Goal: Use online tool/utility: Utilize a website feature to perform a specific function

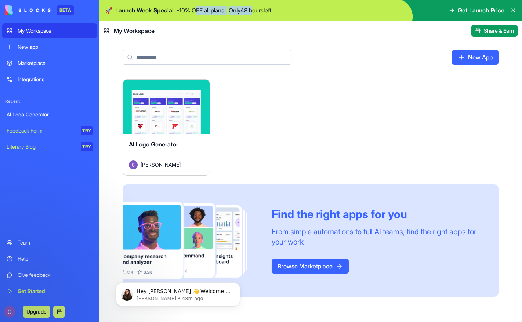
drag, startPoint x: 200, startPoint y: 10, endPoint x: 260, endPoint y: 10, distance: 60.2
click at [260, 10] on div "🚀 Launch Week Special - 10 % OFF all plans. Only 48 hours left" at bounding box center [188, 10] width 166 height 9
drag, startPoint x: 268, startPoint y: 10, endPoint x: 202, endPoint y: 10, distance: 65.7
click at [202, 10] on div "🚀 Launch Week Special - 10 % OFF all plans. Only 48 hours left" at bounding box center [188, 10] width 166 height 9
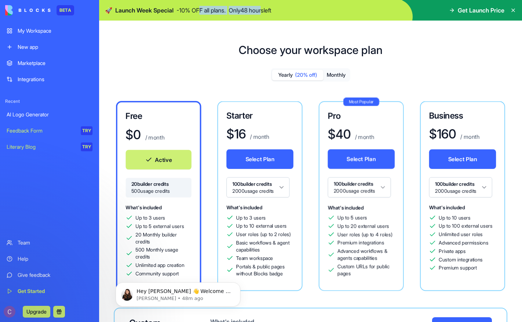
click at [202, 10] on p "- 10 % OFF all plans." at bounding box center [201, 10] width 49 height 9
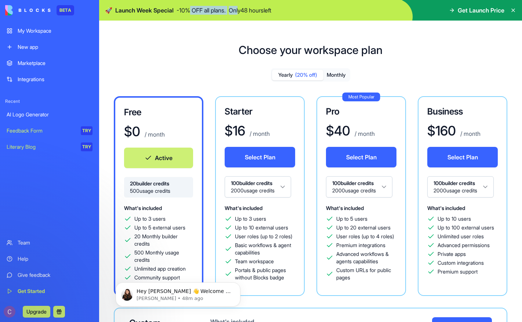
drag, startPoint x: 191, startPoint y: 10, endPoint x: 245, endPoint y: 10, distance: 54.0
click at [245, 10] on div "🚀 Launch Week Special - 10 % OFF all plans. Only 48 hours left" at bounding box center [188, 10] width 166 height 9
click at [245, 10] on p "Only 48 hours left" at bounding box center [250, 10] width 43 height 9
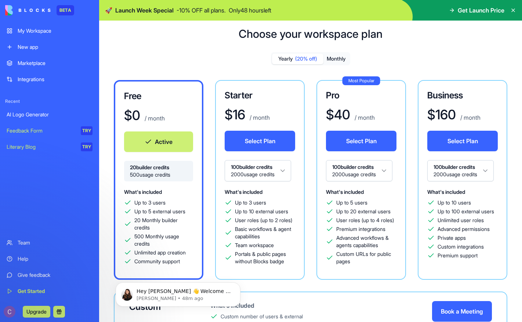
scroll to position [6, 0]
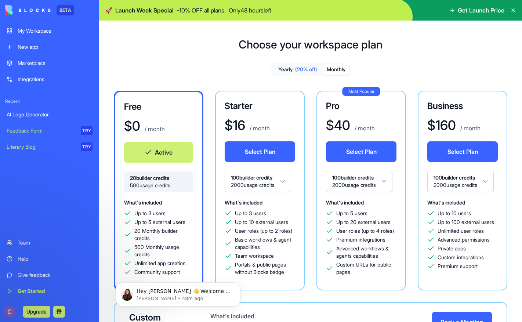
click at [331, 67] on button "Monthly" at bounding box center [337, 69] width 26 height 11
click at [291, 69] on button "Yearly (20% off)" at bounding box center [297, 69] width 51 height 11
click at [351, 68] on div "Yearly (20% off) Monthly Free $ 0 / month Active 20 builder credits 500 usage c…" at bounding box center [311, 238] width 400 height 350
click at [339, 68] on button "Monthly" at bounding box center [337, 69] width 26 height 11
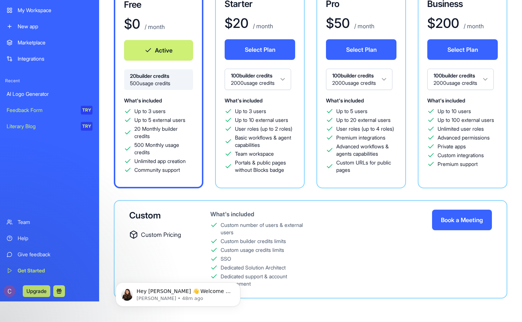
scroll to position [0, 0]
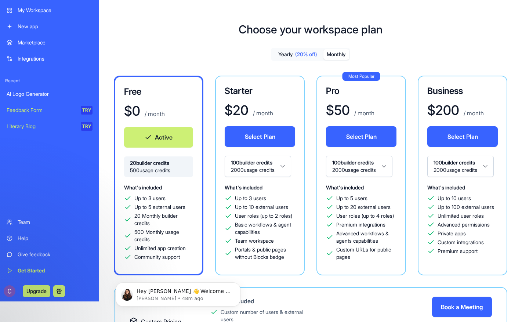
click at [58, 44] on div "Marketplace" at bounding box center [55, 42] width 75 height 7
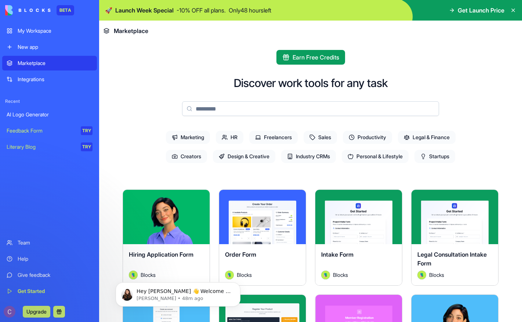
click at [49, 32] on div "My Workspace" at bounding box center [55, 30] width 75 height 7
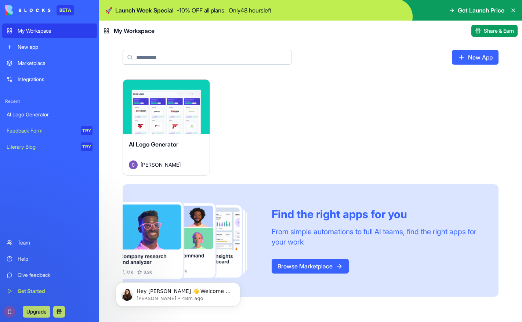
click at [171, 123] on div "Launch" at bounding box center [166, 107] width 87 height 54
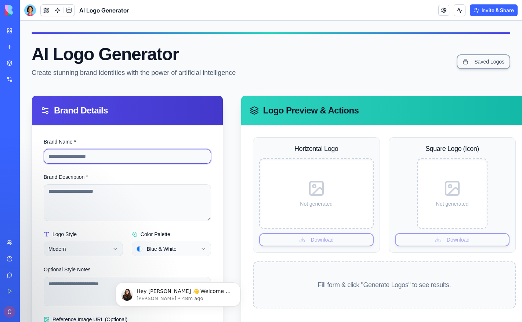
click at [133, 155] on input "Brand Name *" at bounding box center [127, 156] width 167 height 15
click at [98, 160] on input "*****" at bounding box center [127, 156] width 167 height 15
type input "*"
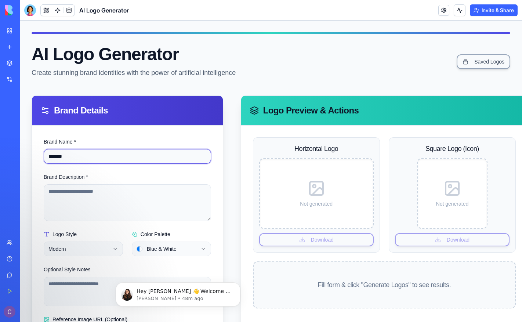
type input "*******"
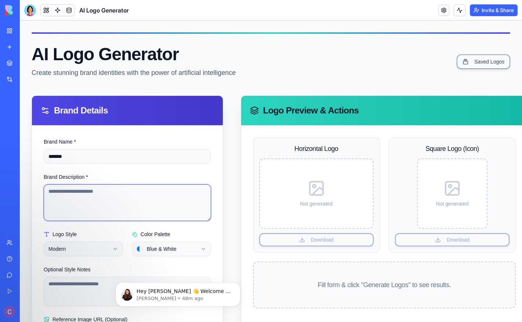
click at [109, 192] on textarea "Brand Description *" at bounding box center [127, 202] width 167 height 37
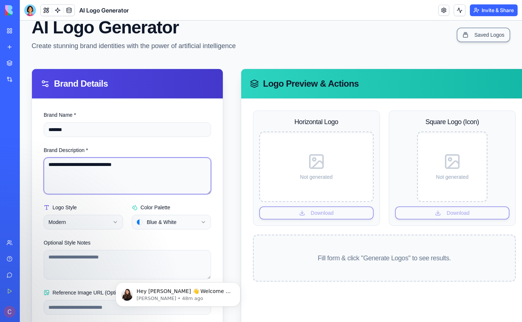
scroll to position [67, 0]
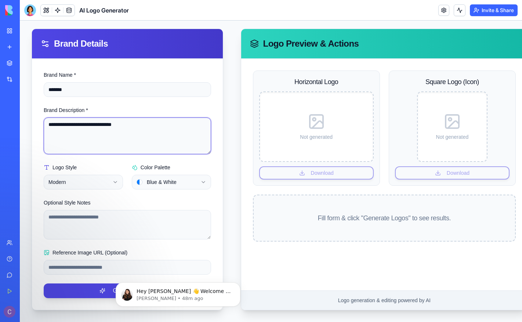
type textarea "**********"
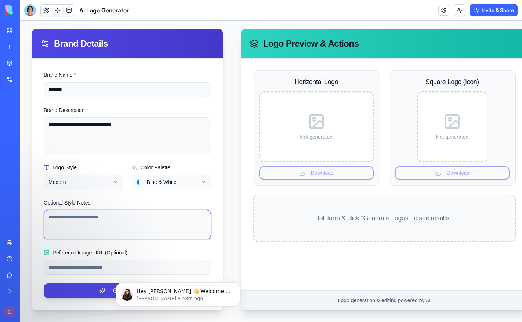
click at [169, 224] on textarea "Optional Style Notes" at bounding box center [127, 224] width 167 height 29
click at [80, 292] on button "Generate Logos" at bounding box center [127, 291] width 167 height 15
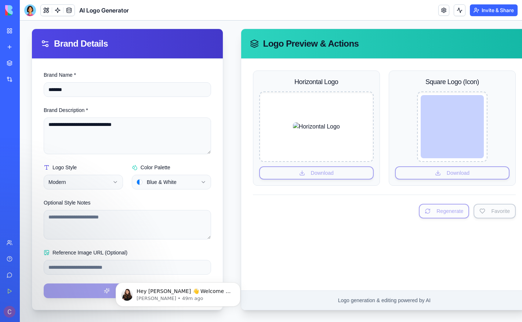
click at [464, 118] on div at bounding box center [452, 126] width 63 height 63
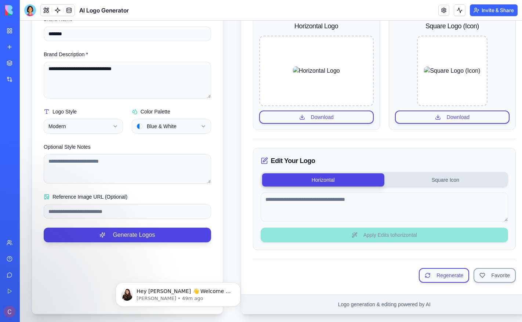
scroll to position [0, 0]
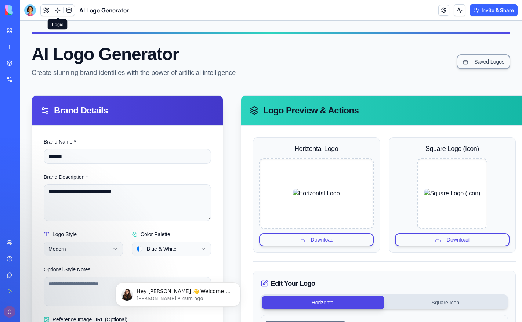
click at [56, 9] on link at bounding box center [57, 10] width 11 height 11
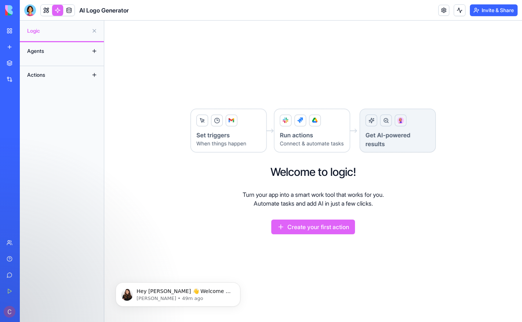
click at [87, 53] on div "Agents" at bounding box center [62, 51] width 84 height 18
click at [95, 51] on button at bounding box center [95, 51] width 12 height 12
